Goal: Find specific page/section: Find specific page/section

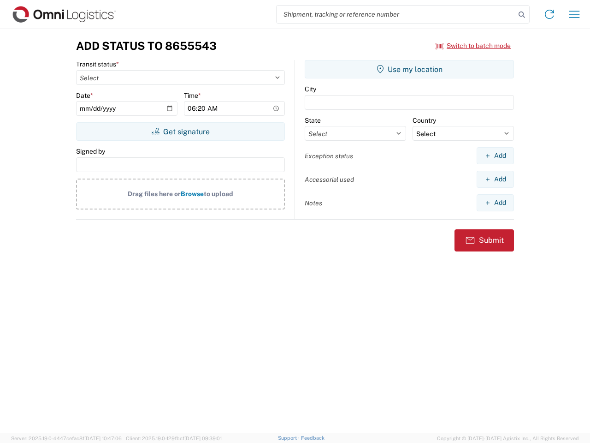
click at [396, 14] on input "search" at bounding box center [396, 15] width 239 height 18
click at [522, 15] on icon at bounding box center [522, 14] width 13 height 13
click at [550, 14] on icon at bounding box center [550, 14] width 15 height 15
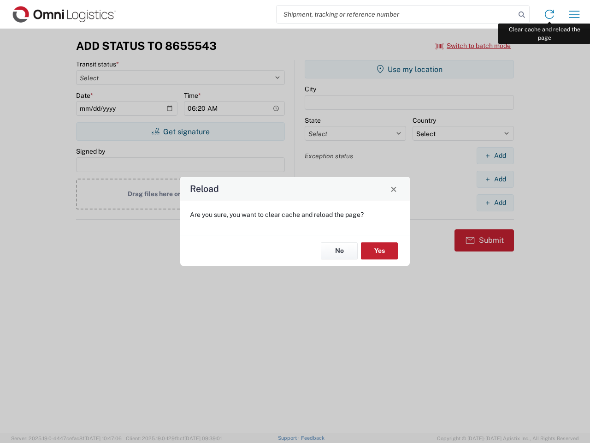
click at [575, 14] on div "Reload Are you sure, you want to clear cache and reload the page? No Yes" at bounding box center [295, 221] width 590 height 443
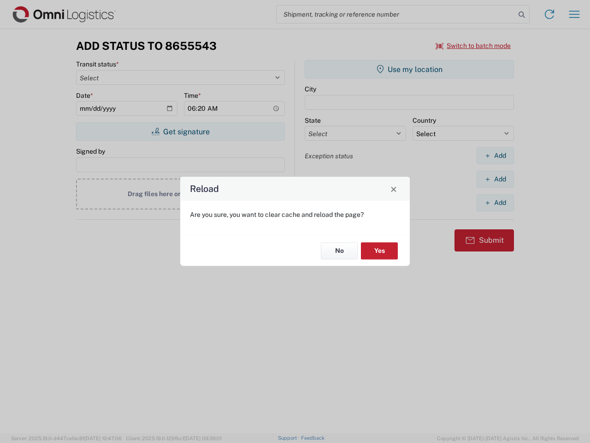
click at [474, 46] on div "Reload Are you sure, you want to clear cache and reload the page? No Yes" at bounding box center [295, 221] width 590 height 443
click at [180, 131] on div "Reload Are you sure, you want to clear cache and reload the page? No Yes" at bounding box center [295, 221] width 590 height 443
click at [410, 69] on div "Reload Are you sure, you want to clear cache and reload the page? No Yes" at bounding box center [295, 221] width 590 height 443
click at [495, 155] on div "Reload Are you sure, you want to clear cache and reload the page? No Yes" at bounding box center [295, 221] width 590 height 443
click at [495, 179] on div "Reload Are you sure, you want to clear cache and reload the page? No Yes" at bounding box center [295, 221] width 590 height 443
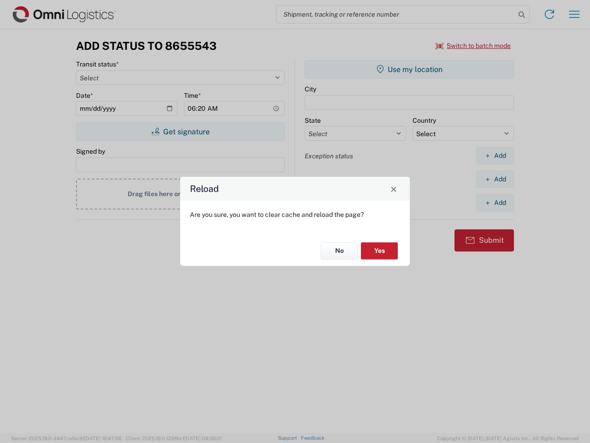
click at [495, 203] on div "Reload Are you sure, you want to clear cache and reload the page? No Yes" at bounding box center [295, 221] width 590 height 443
